Goal: Task Accomplishment & Management: Manage account settings

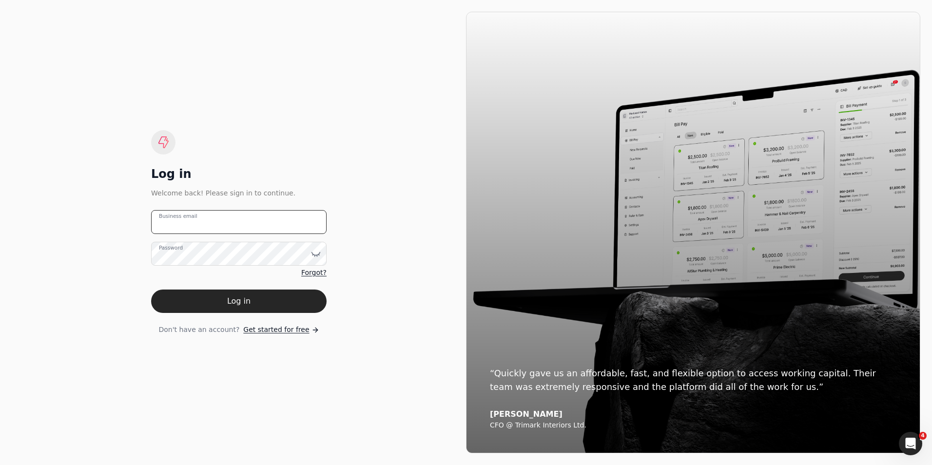
click at [237, 225] on email "Business email" at bounding box center [238, 222] width 175 height 24
type email "[EMAIL_ADDRESS][DOMAIN_NAME]"
click at [151, 289] on button "Log in" at bounding box center [238, 300] width 175 height 23
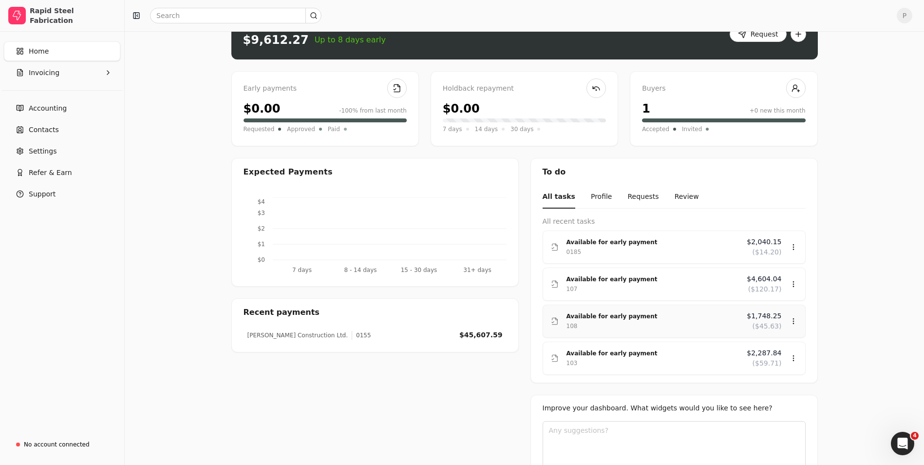
scroll to position [77, 0]
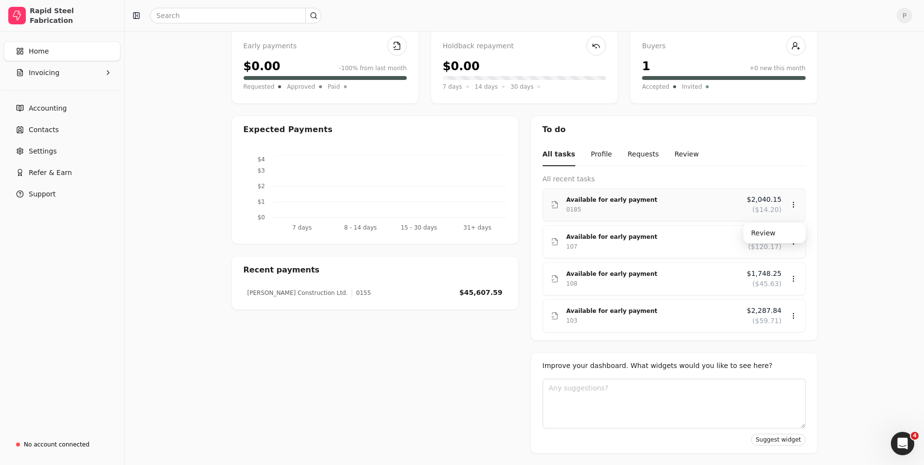
click at [584, 199] on div "Available for early payment" at bounding box center [653, 200] width 173 height 10
click at [767, 234] on div "Review" at bounding box center [775, 233] width 58 height 16
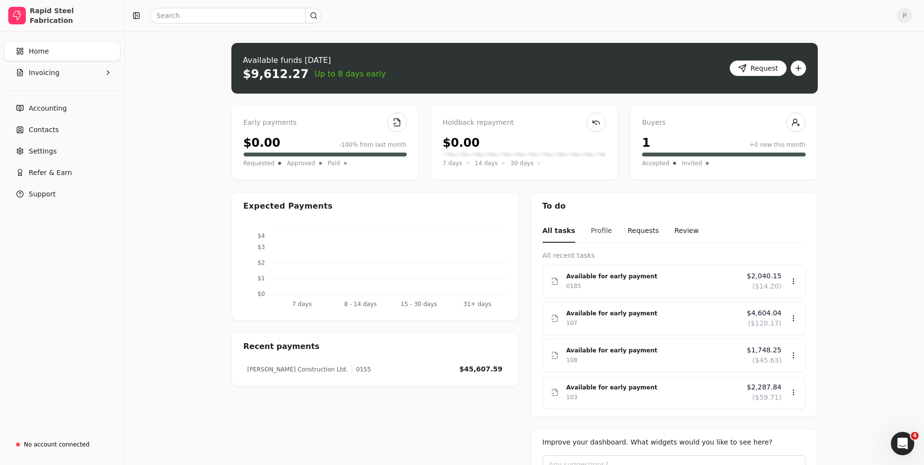
click at [595, 230] on button "Profile" at bounding box center [601, 231] width 21 height 23
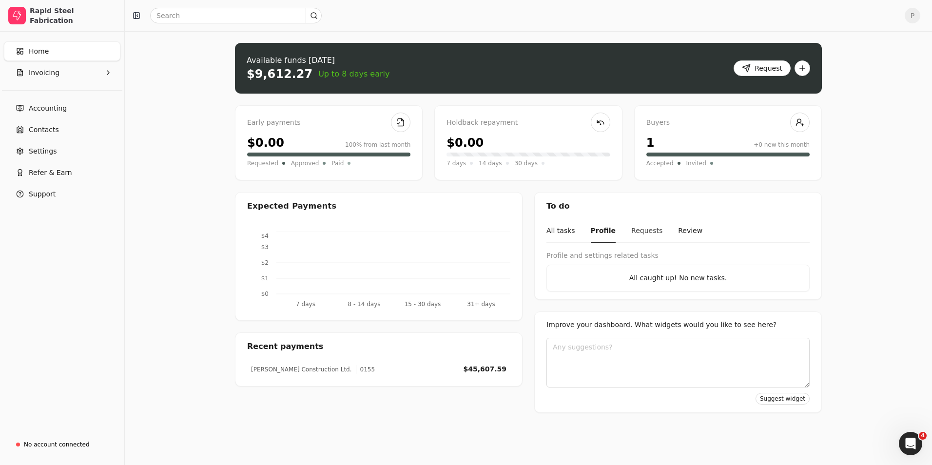
click at [631, 226] on button "Requests" at bounding box center [646, 231] width 31 height 23
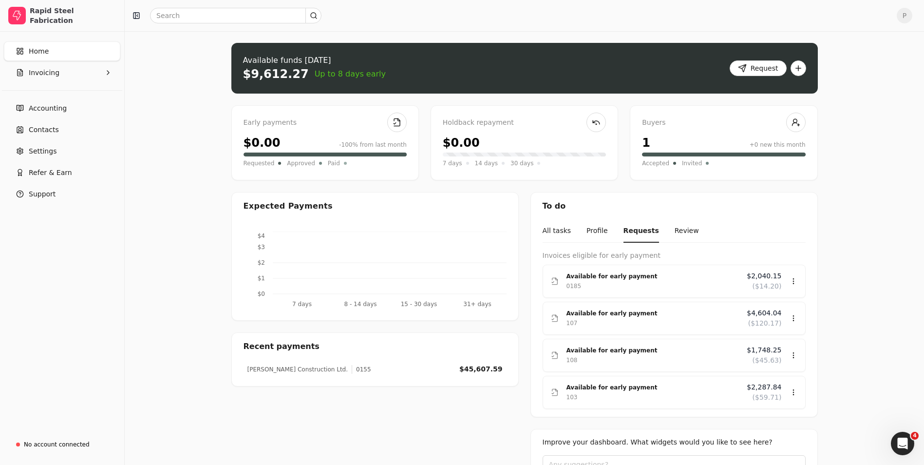
click at [50, 95] on div "Accounting Contacts Settings Refer & Earn Support" at bounding box center [62, 151] width 124 height 113
click at [56, 103] on span "Accounting" at bounding box center [48, 108] width 38 height 10
